Goal: Answer question/provide support: Share knowledge or assist other users

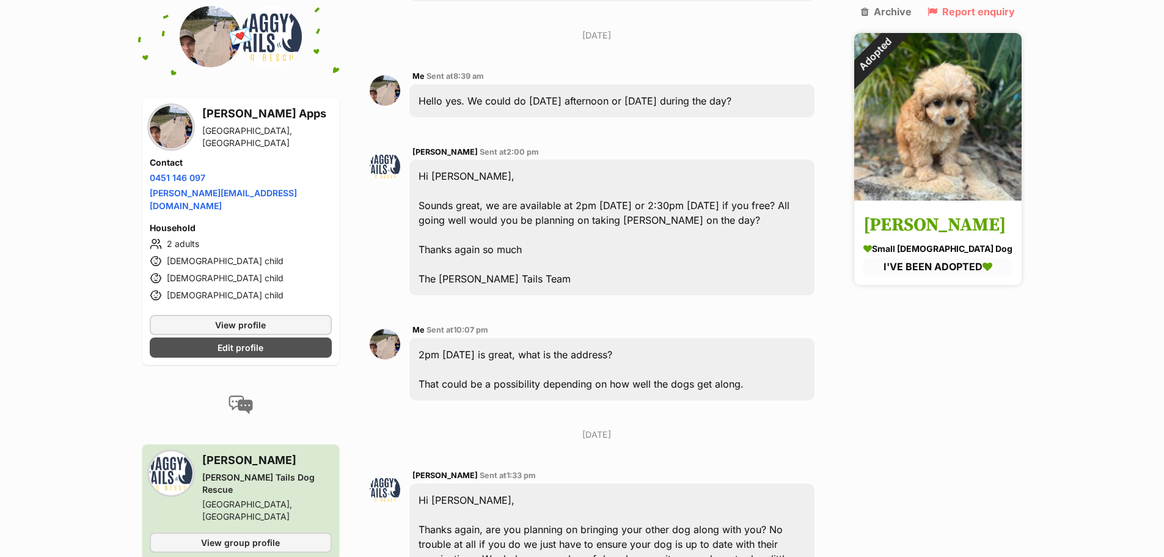
scroll to position [1049, 0]
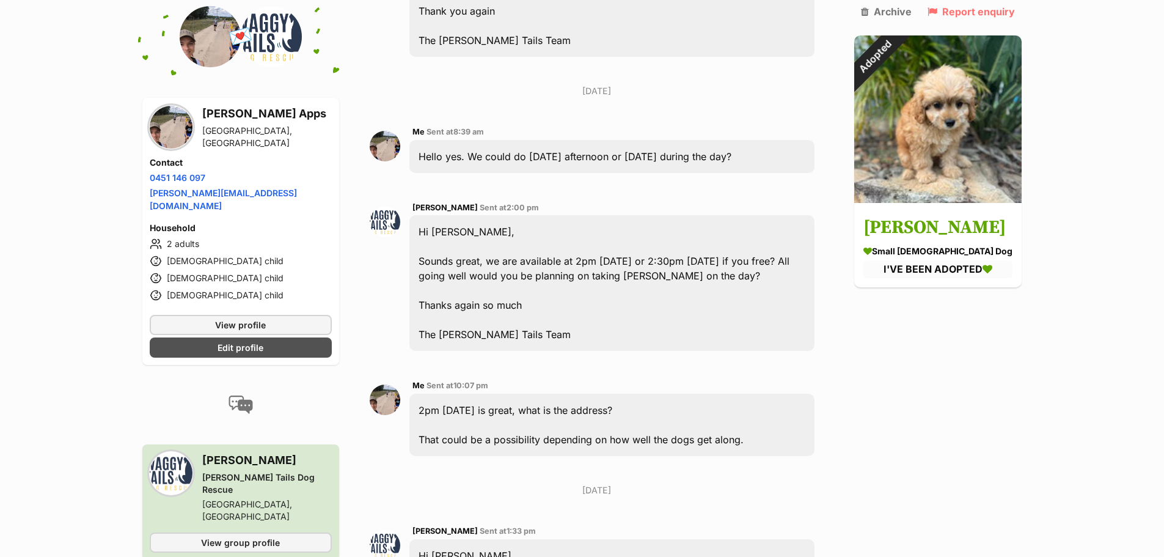
click at [274, 48] on img at bounding box center [271, 36] width 61 height 61
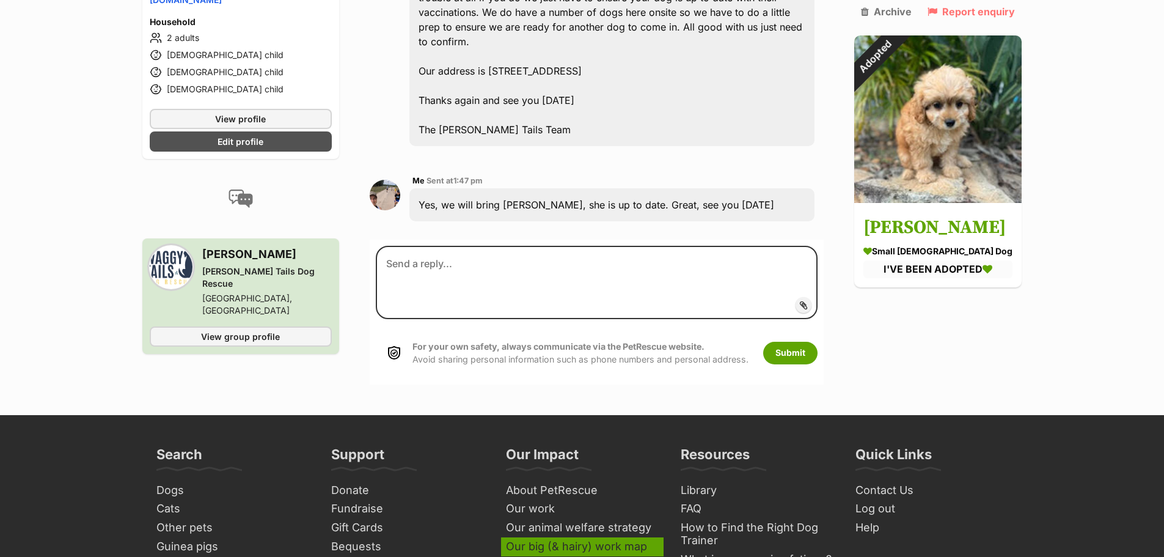
scroll to position [1650, 0]
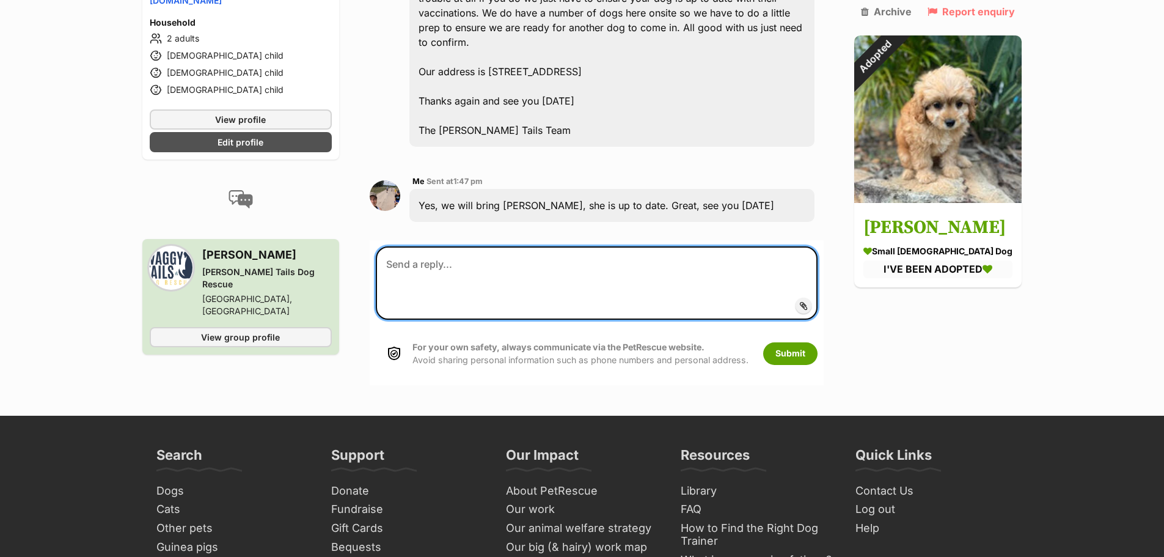
click at [496, 251] on textarea at bounding box center [597, 282] width 443 height 73
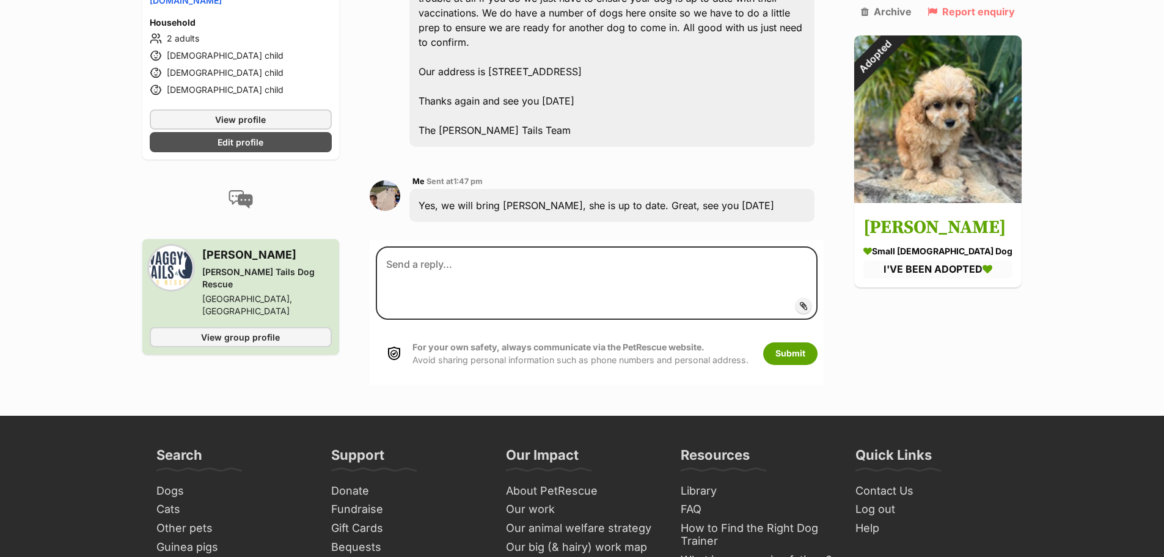
drag, startPoint x: 238, startPoint y: 314, endPoint x: 285, endPoint y: 326, distance: 47.9
click at [285, 326] on aside "💌 Conversation participant details Danni Apps Forest Lake, QLD Contact Phone nu…" at bounding box center [240, 93] width 197 height 584
click at [243, 331] on span "View group profile" at bounding box center [240, 337] width 79 height 13
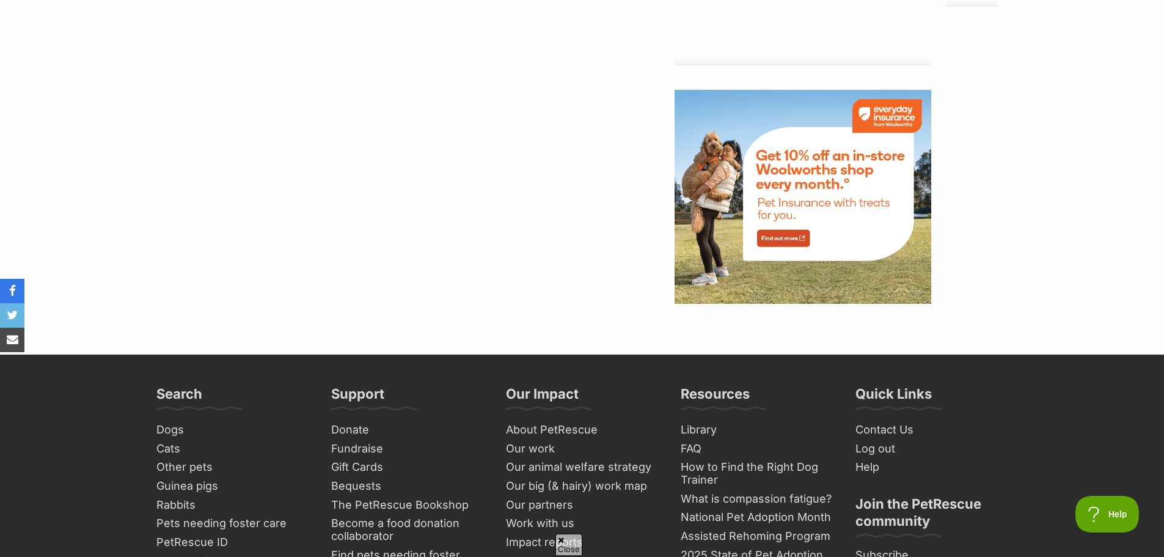
scroll to position [1100, 0]
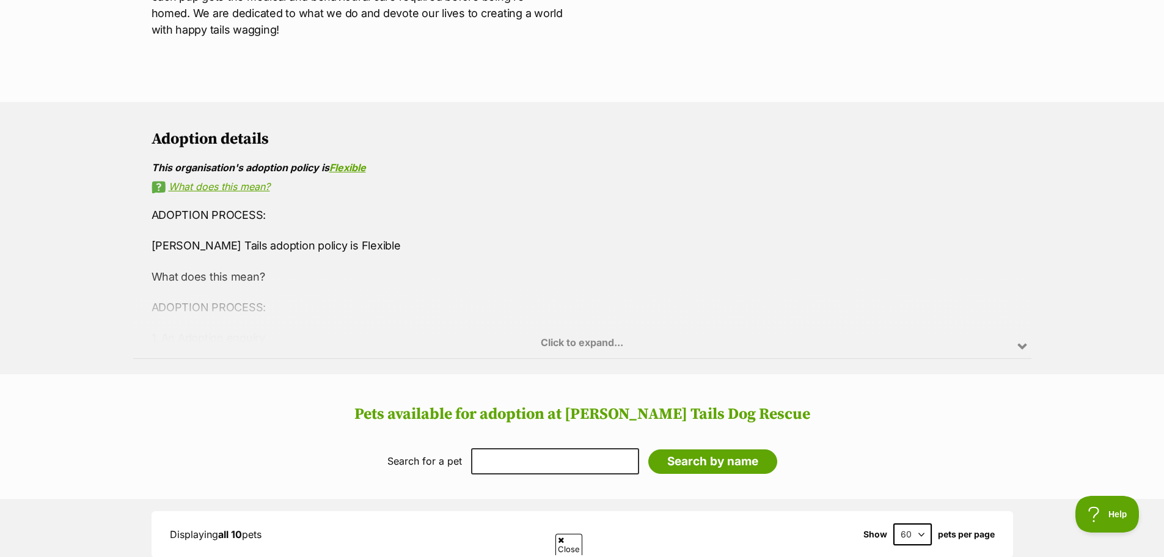
scroll to position [672, 0]
click at [596, 337] on div "Click to expand..." at bounding box center [582, 310] width 899 height 95
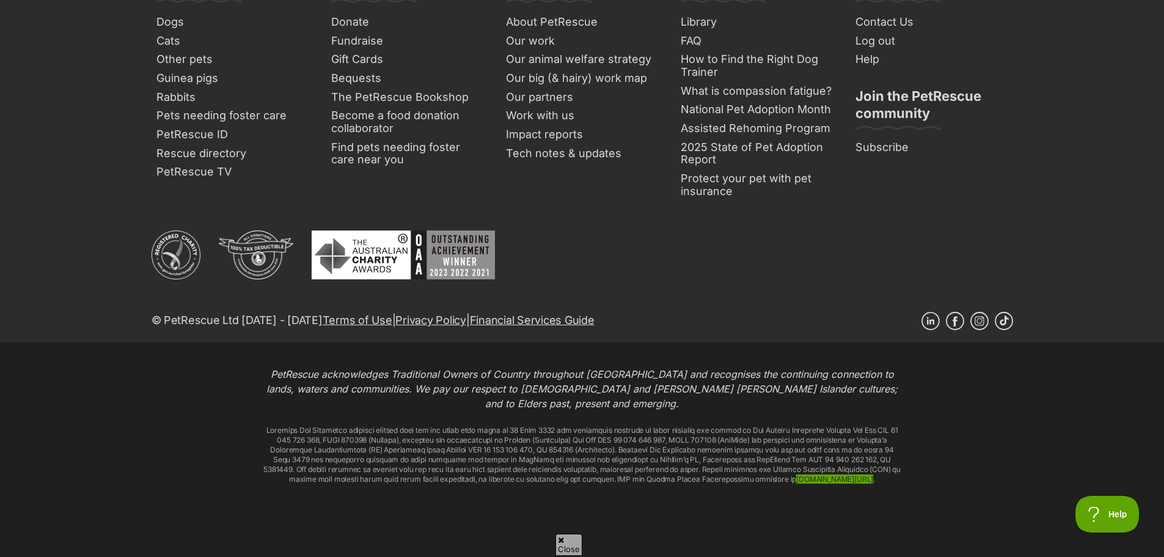
scroll to position [2209, 0]
